Goal: Task Accomplishment & Management: Manage account settings

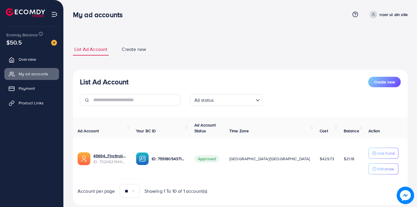
click at [241, 34] on div "List Ad Account Create new List Ad Account Create new All status Loading... Ad …" at bounding box center [241, 110] width 354 height 221
